Goal: Complete application form: Complete application form

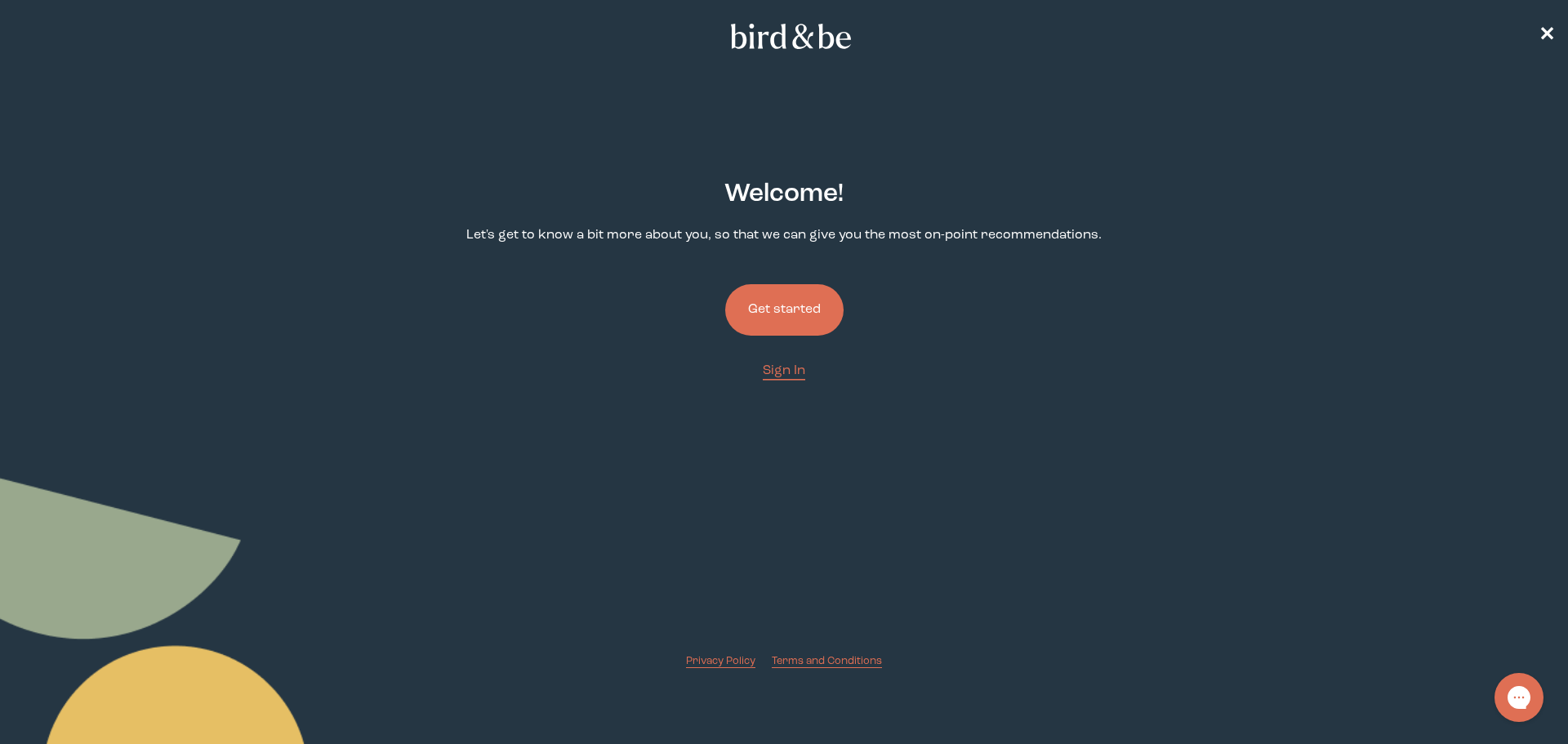
click at [783, 309] on button "Get started" at bounding box center [784, 310] width 118 height 51
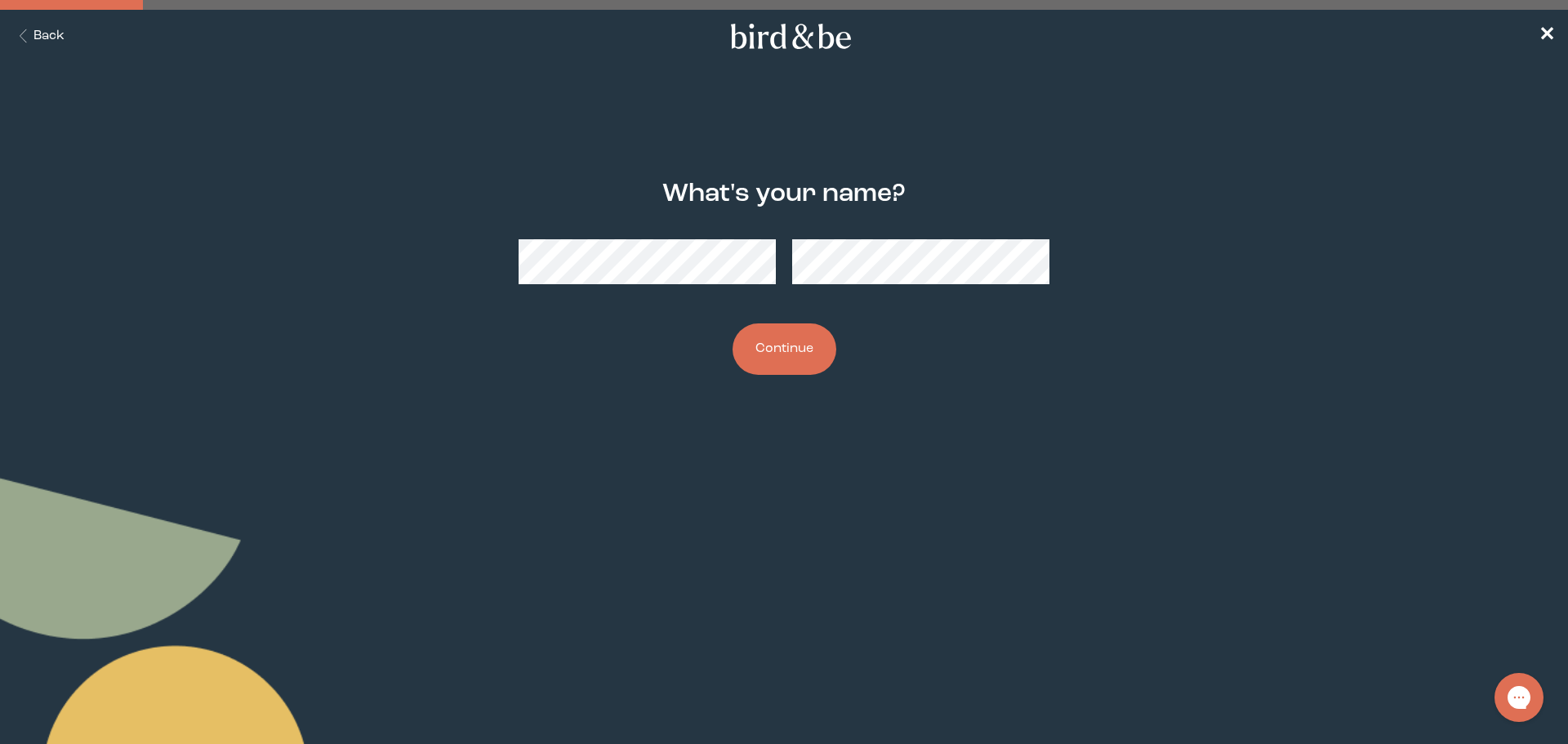
click at [793, 358] on button "Continue" at bounding box center [784, 349] width 104 height 51
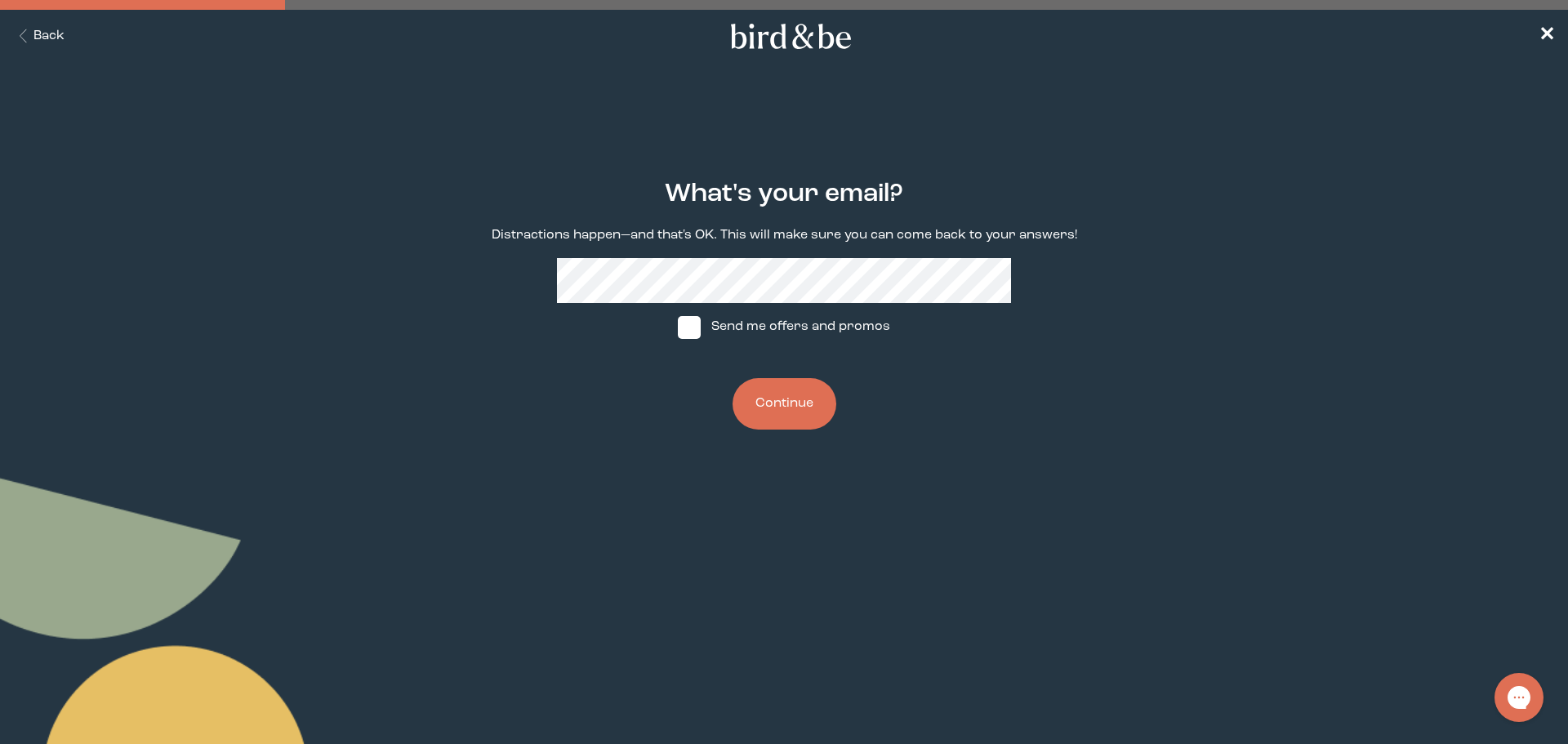
click at [778, 408] on button "Continue" at bounding box center [784, 403] width 104 height 51
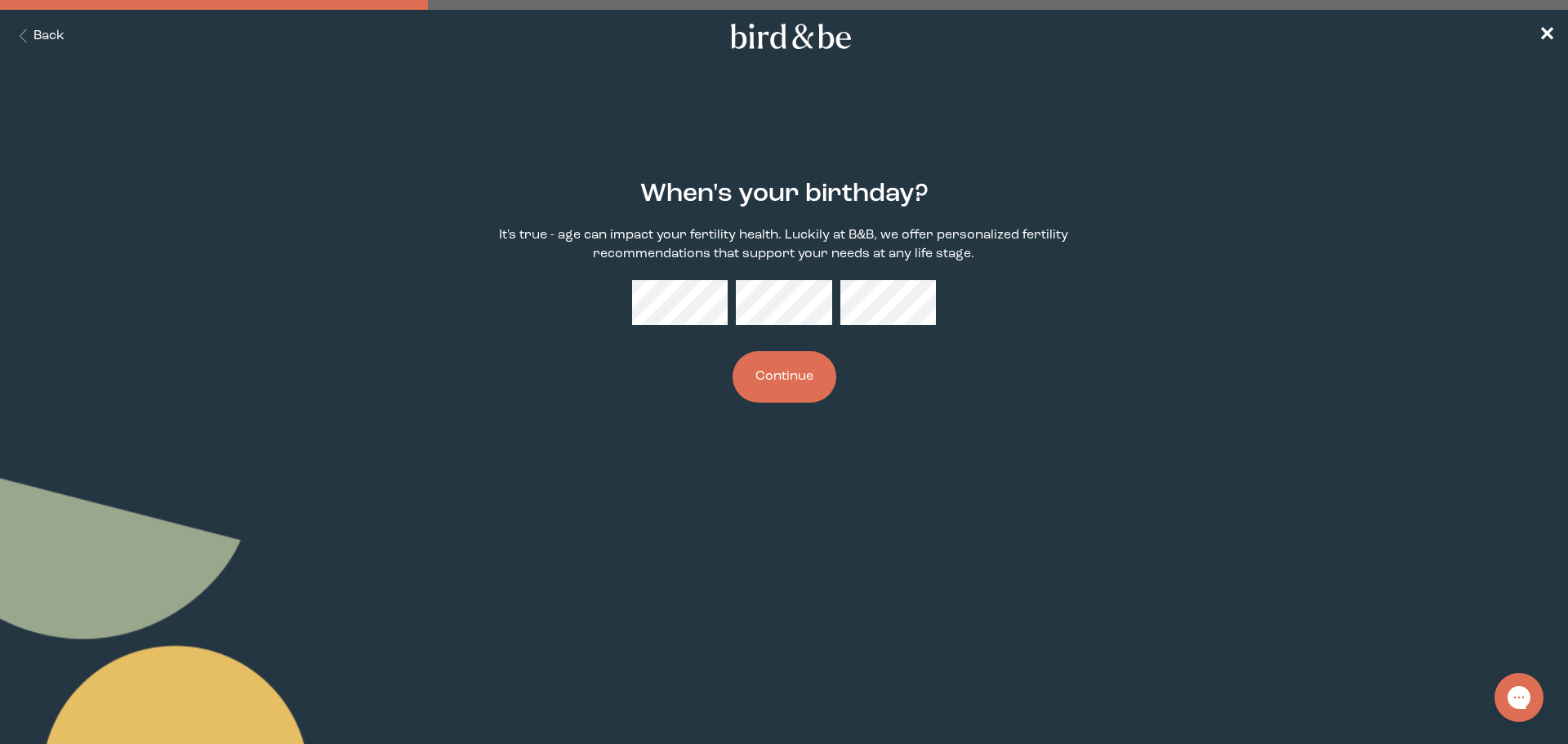
click at [783, 390] on button "Continue" at bounding box center [784, 377] width 104 height 51
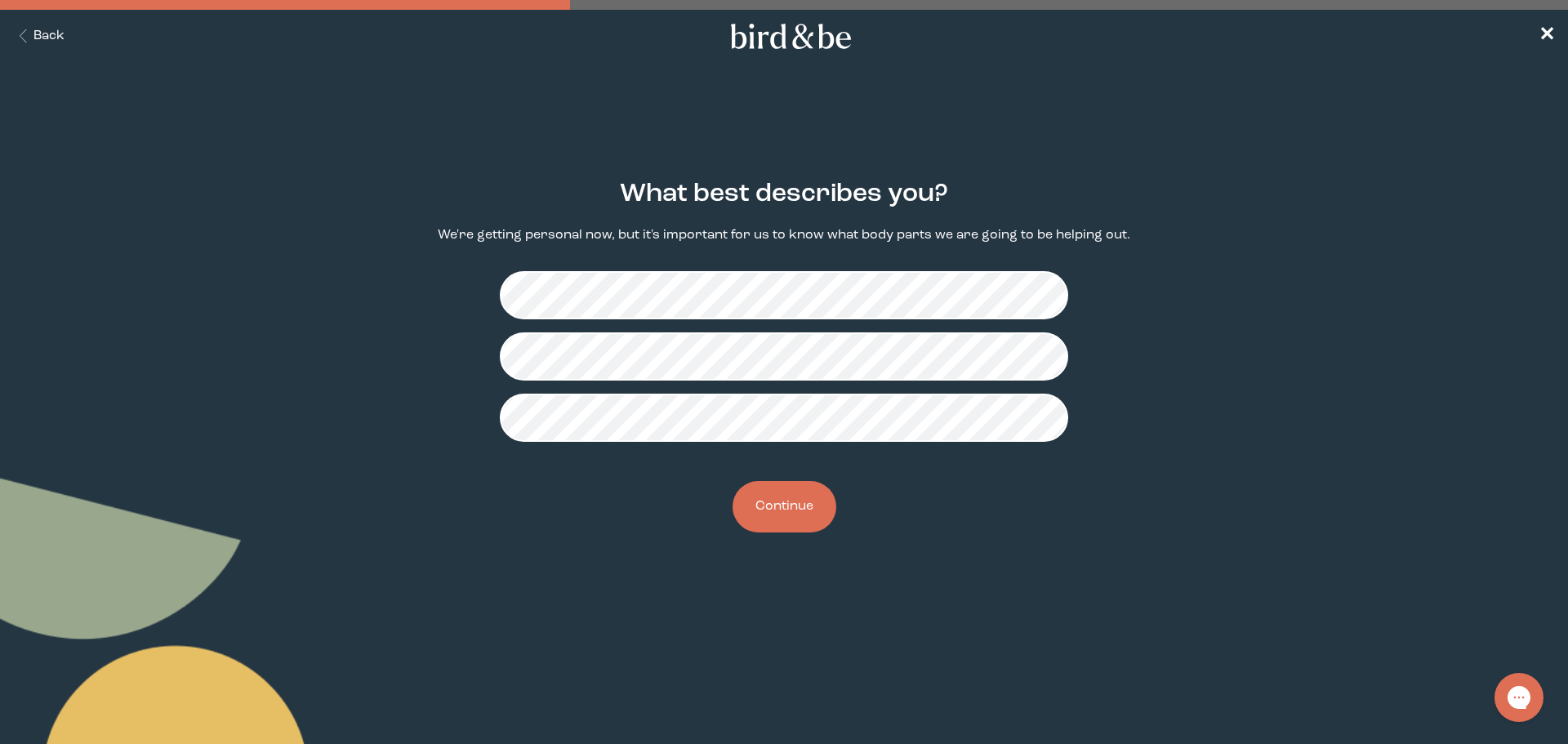
click at [772, 494] on button "Continue" at bounding box center [784, 506] width 104 height 51
click at [803, 511] on button "Continue" at bounding box center [784, 506] width 104 height 51
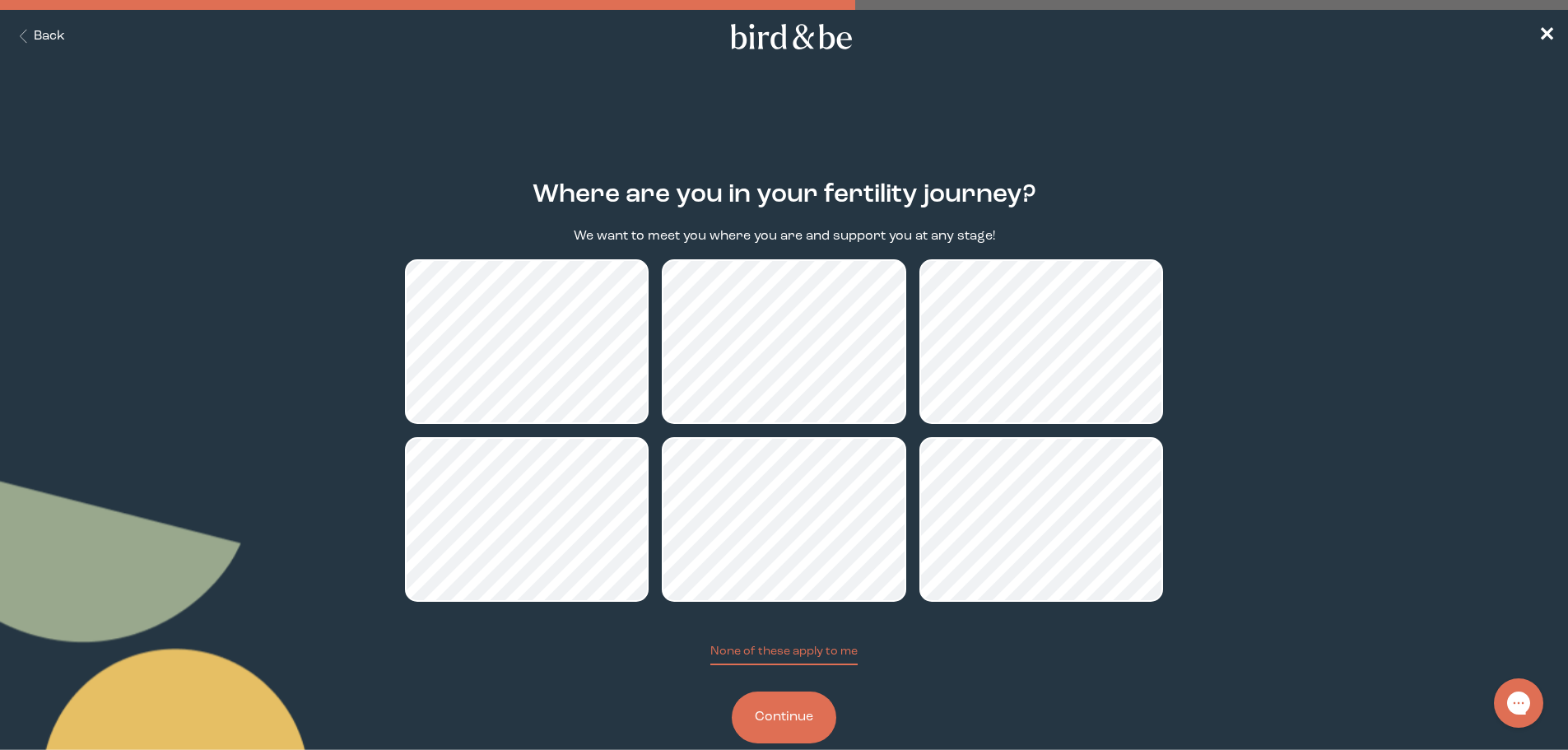
click at [782, 712] on button "Continue" at bounding box center [784, 717] width 105 height 52
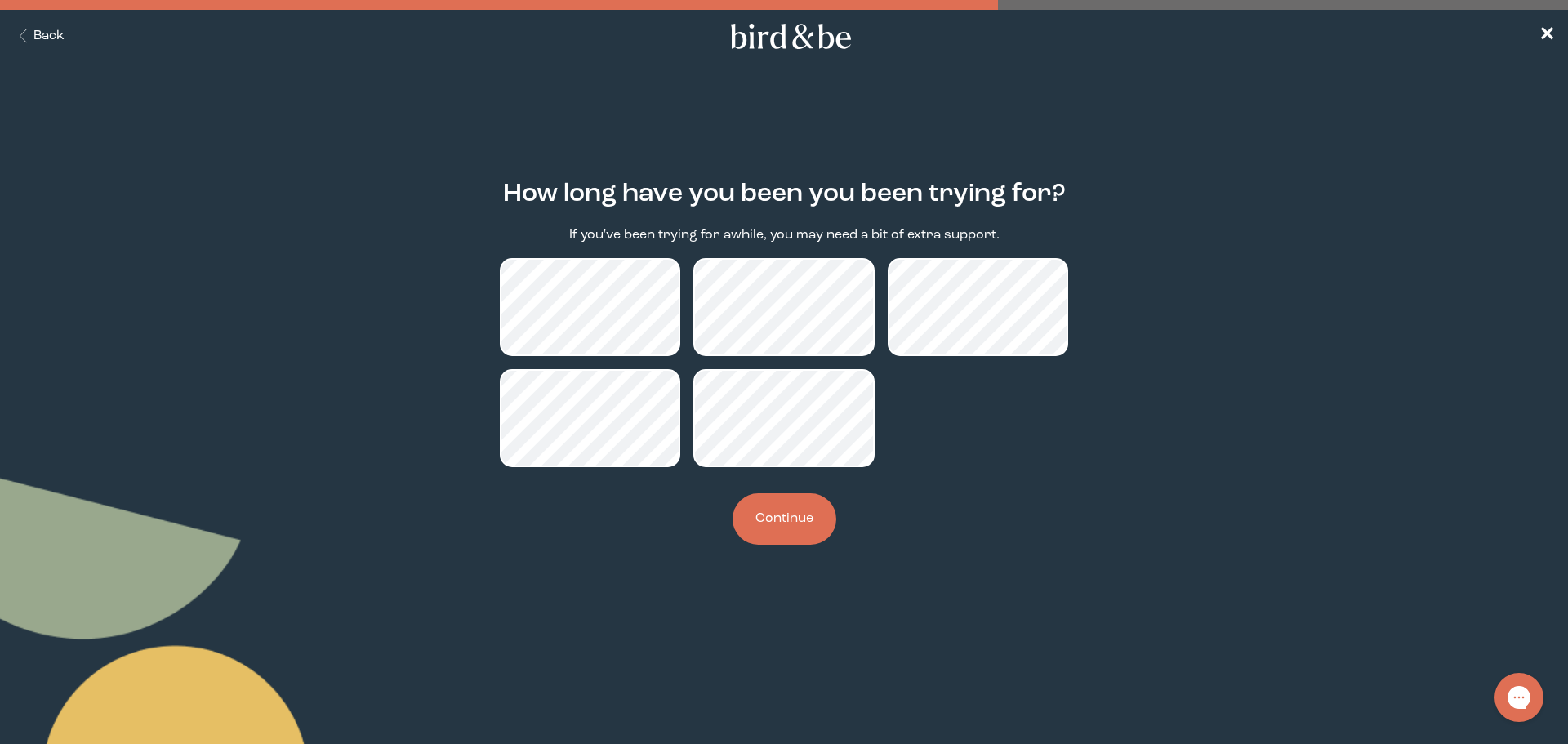
click at [783, 533] on button "Continue" at bounding box center [784, 519] width 104 height 51
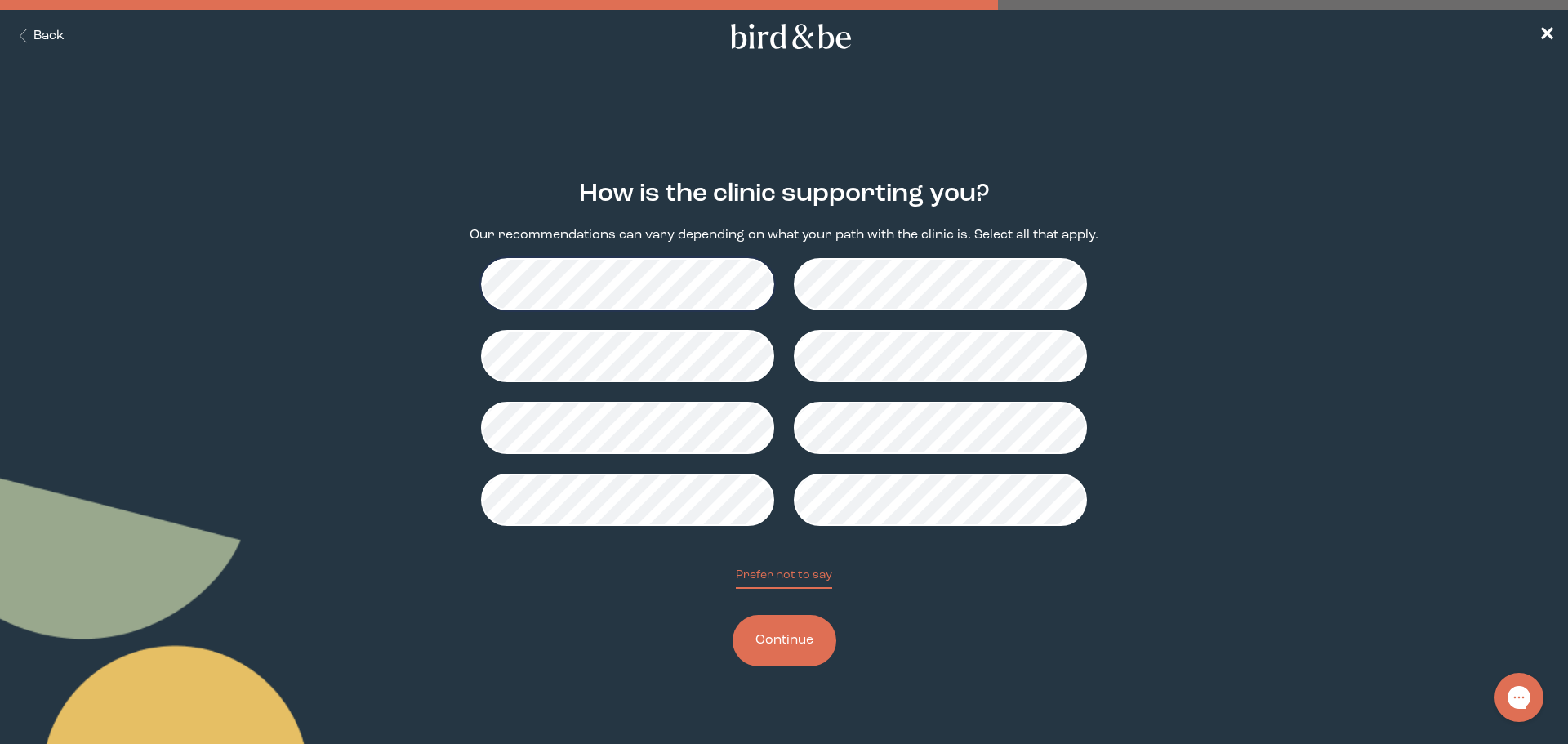
click at [773, 624] on button "Continue" at bounding box center [784, 640] width 104 height 51
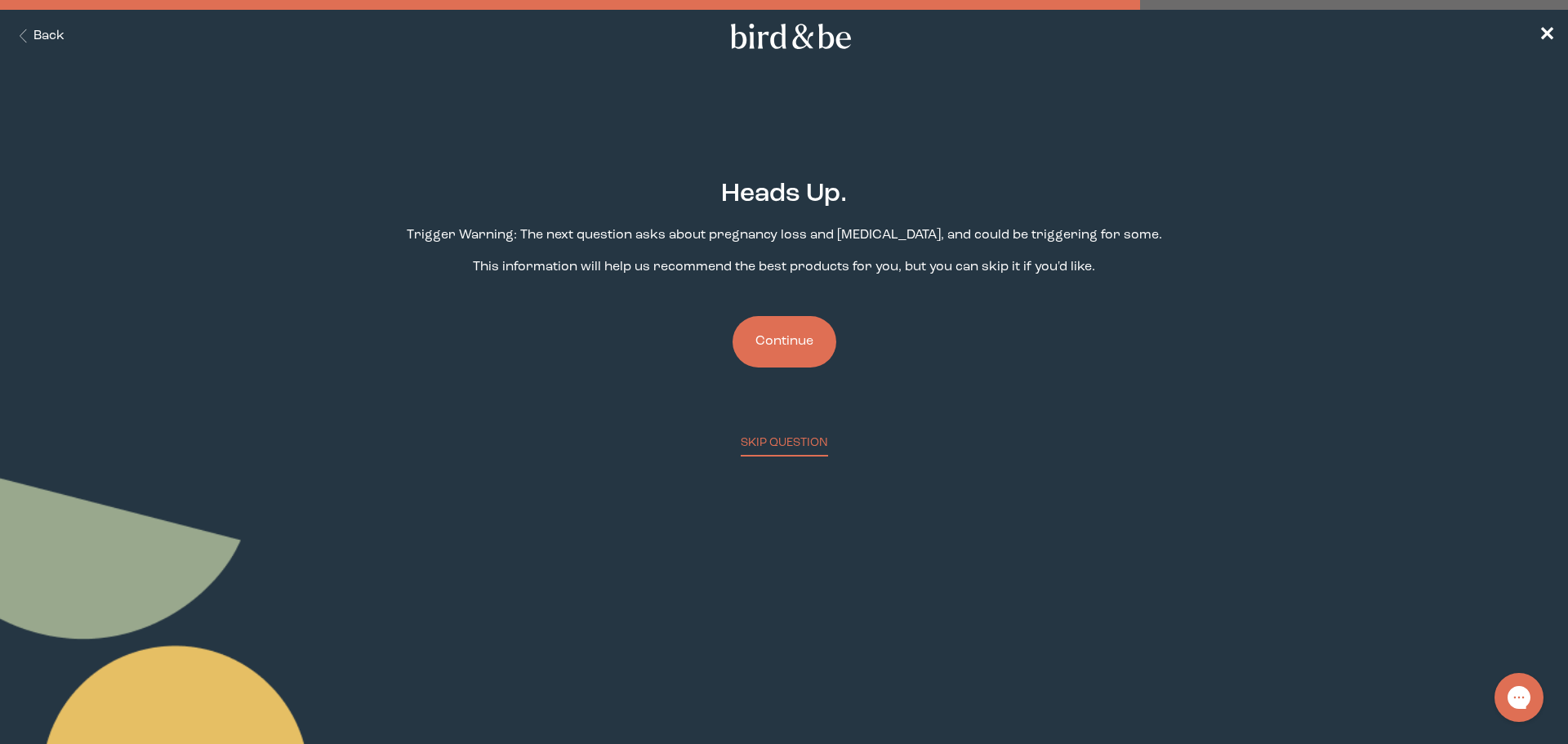
click at [747, 331] on button "Continue" at bounding box center [784, 341] width 104 height 51
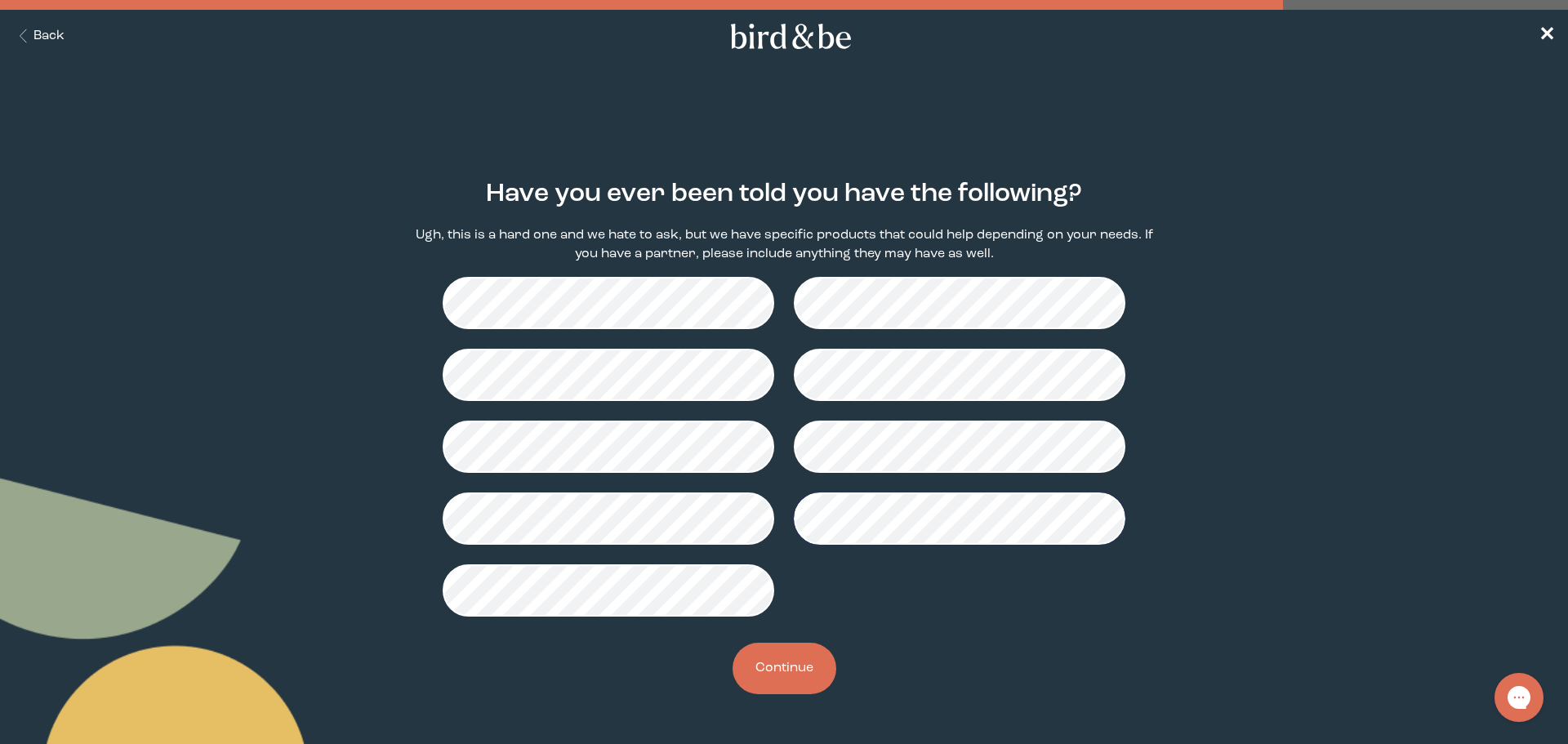
click at [787, 687] on button "Continue" at bounding box center [784, 668] width 104 height 51
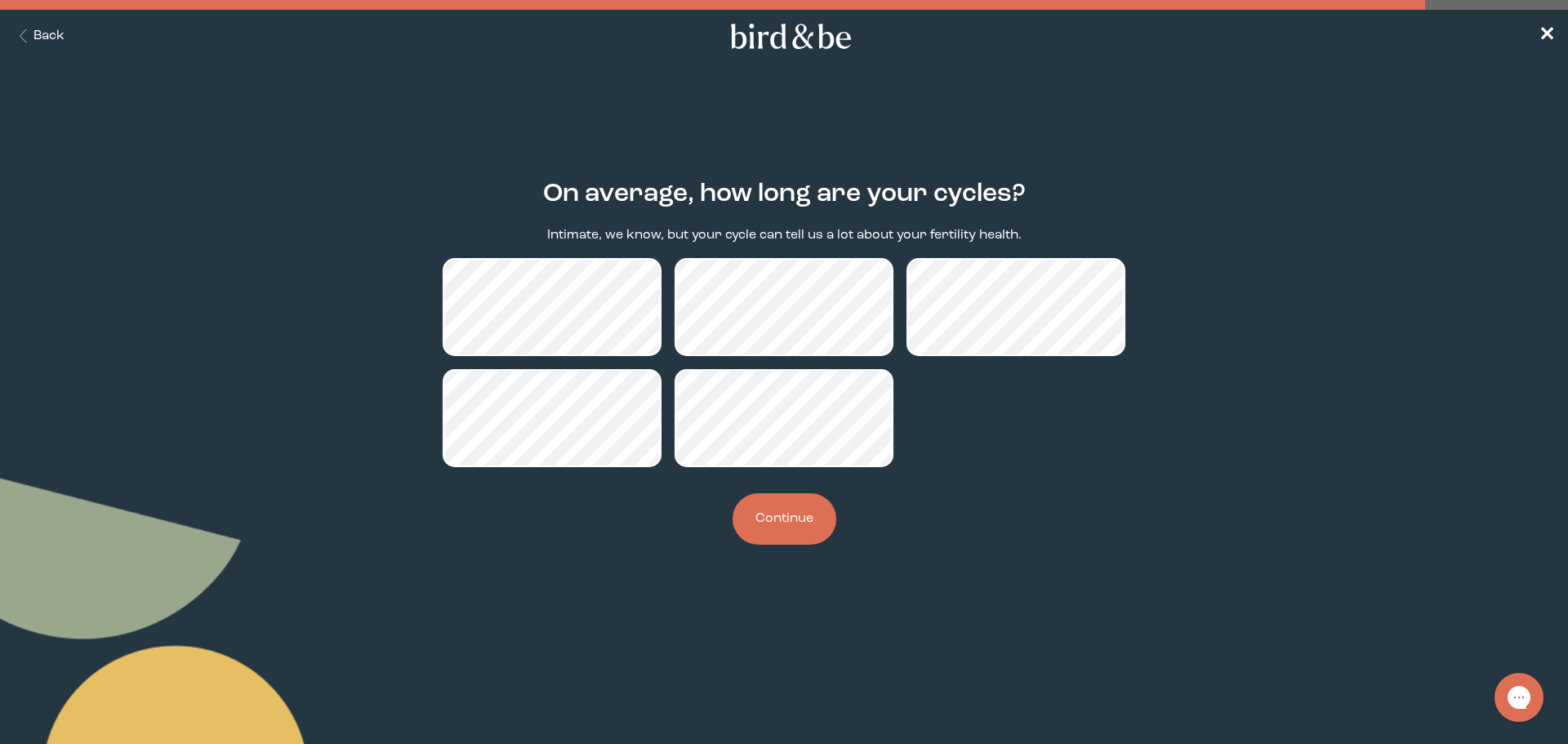
click at [793, 536] on button "Continue" at bounding box center [784, 519] width 104 height 51
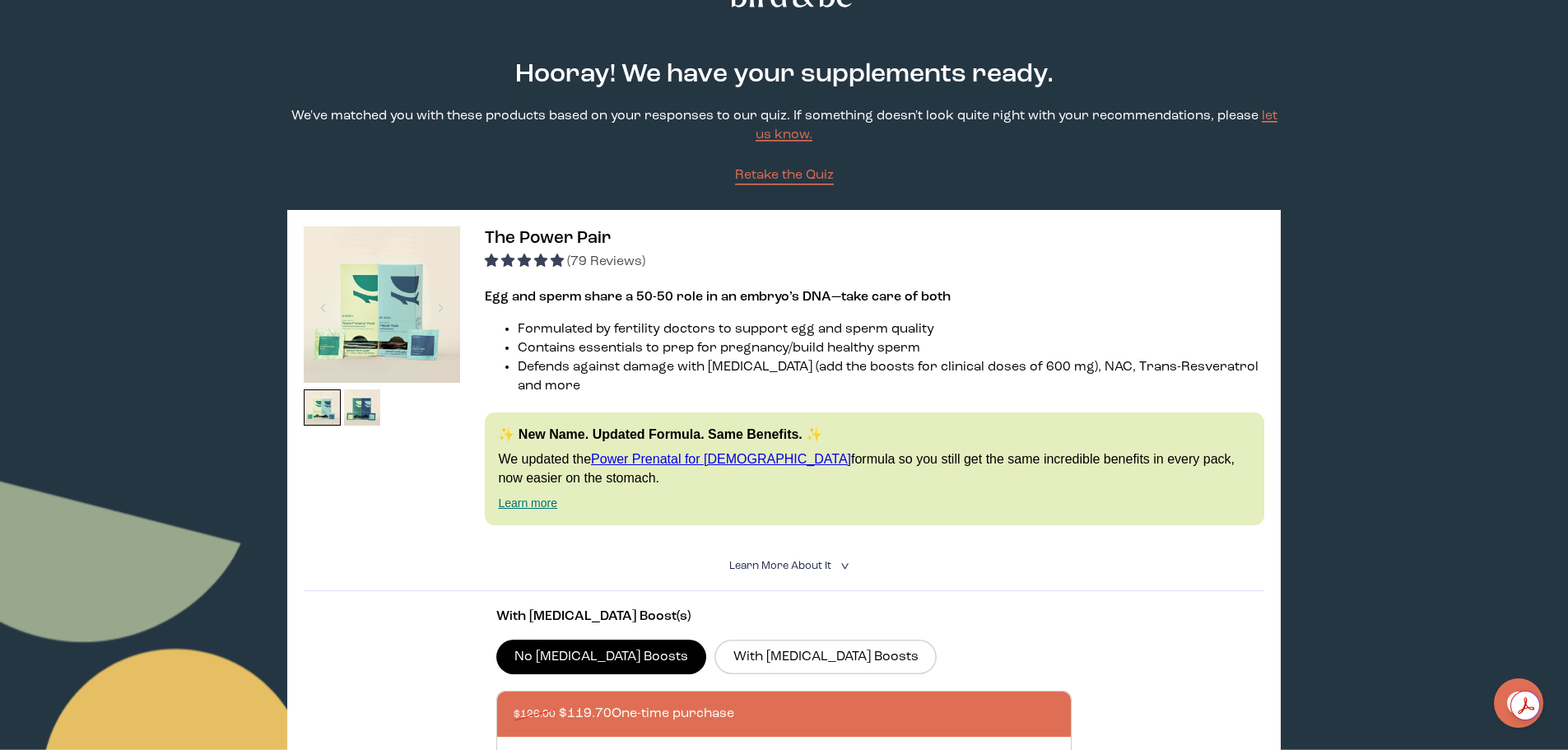
scroll to position [82, 0]
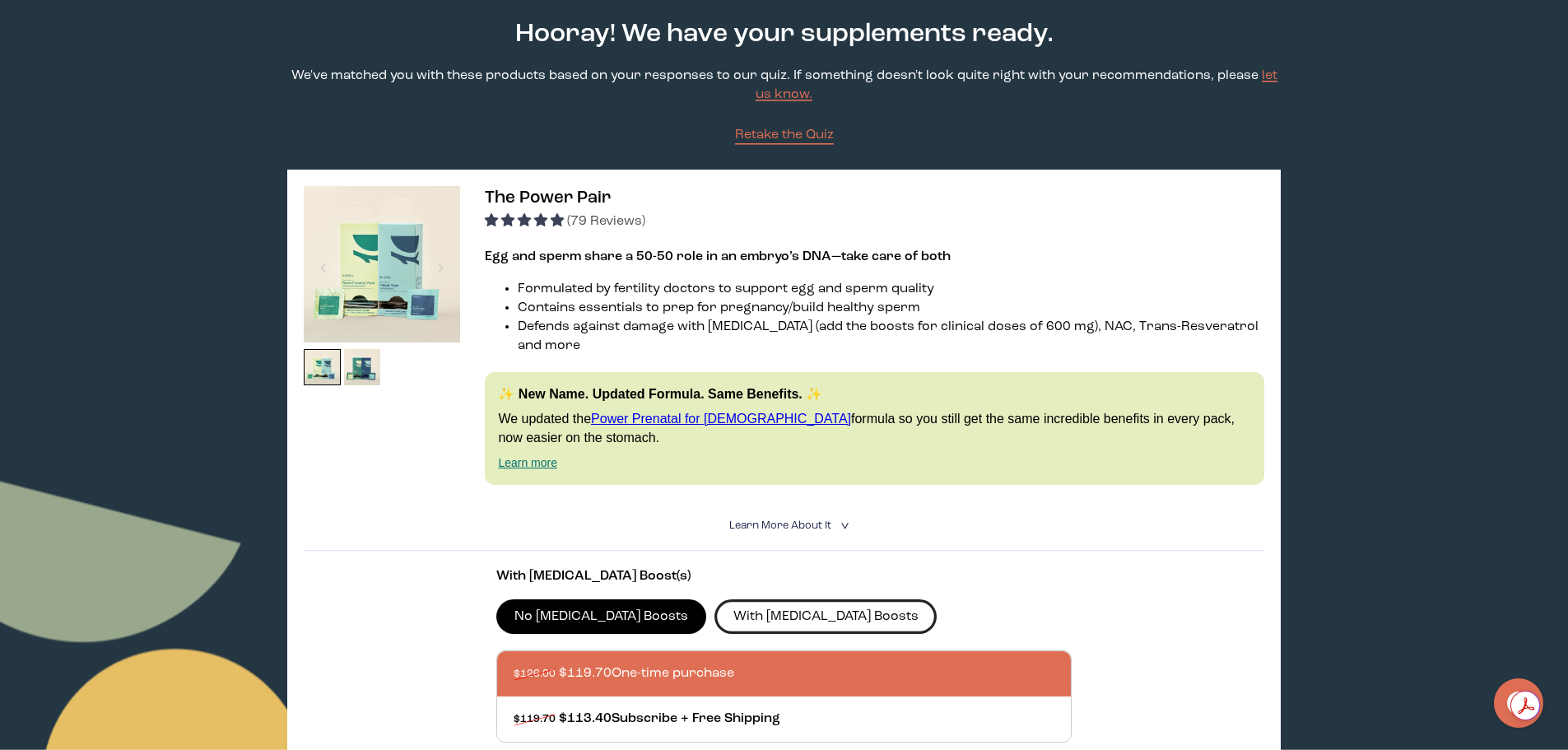
click at [781, 611] on label "With [MEDICAL_DATA] Boosts" at bounding box center [825, 616] width 222 height 34
click at [0, 0] on input "With [MEDICAL_DATA] Boosts" at bounding box center [0, 0] width 0 height 0
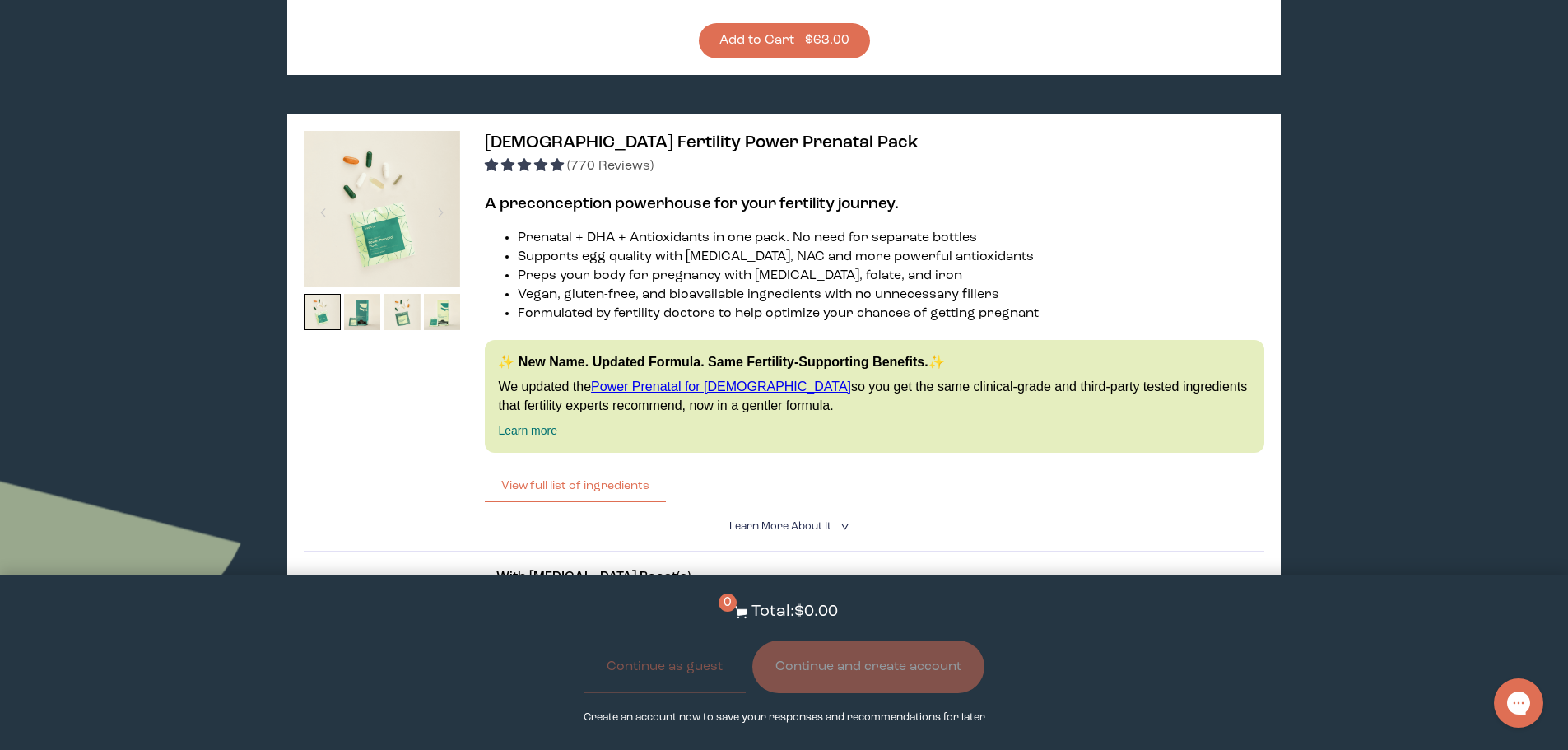
scroll to position [2224, 0]
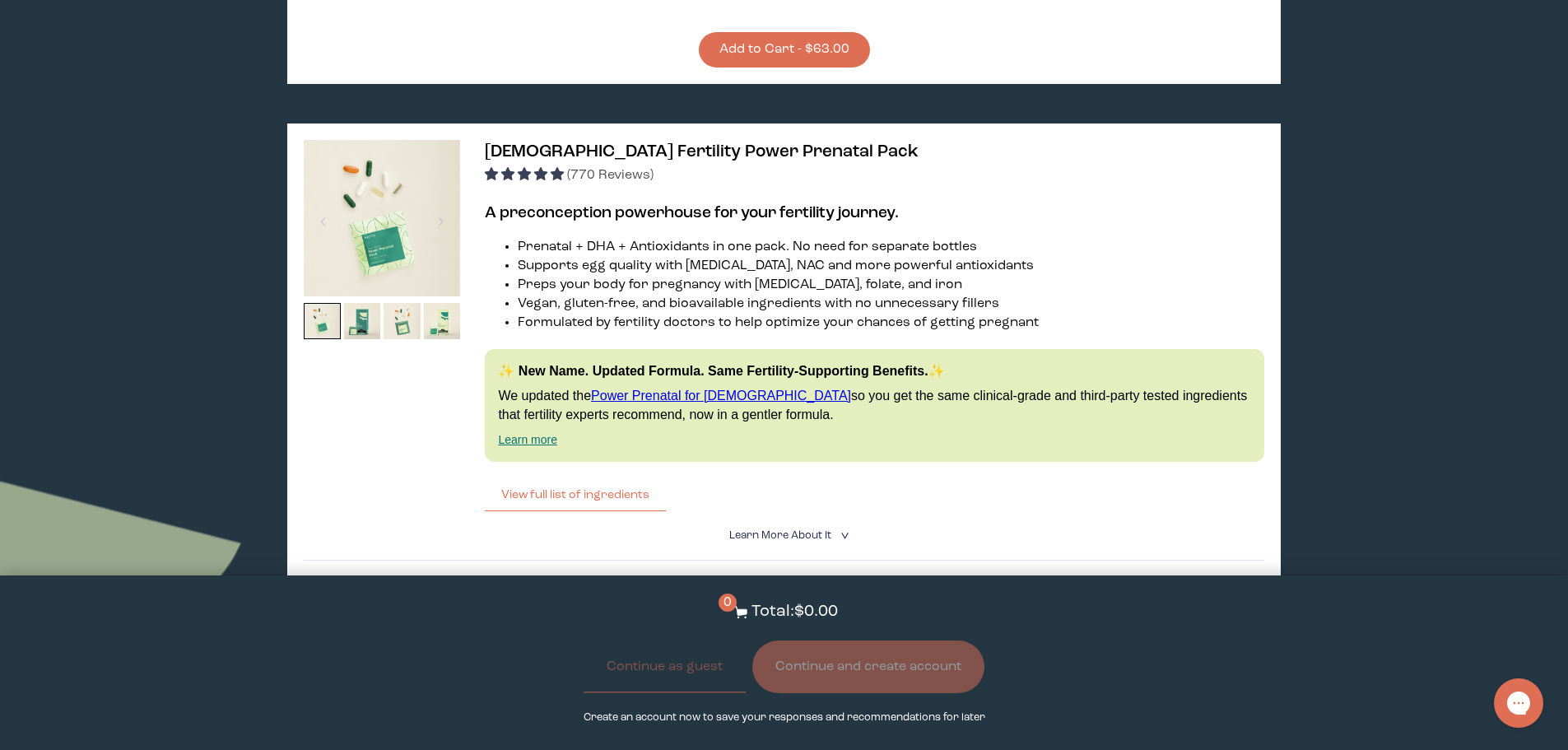
click at [693, 389] on link "Power Prenatal for [DEMOGRAPHIC_DATA]" at bounding box center [721, 396] width 260 height 14
